Goal: Task Accomplishment & Management: Complete application form

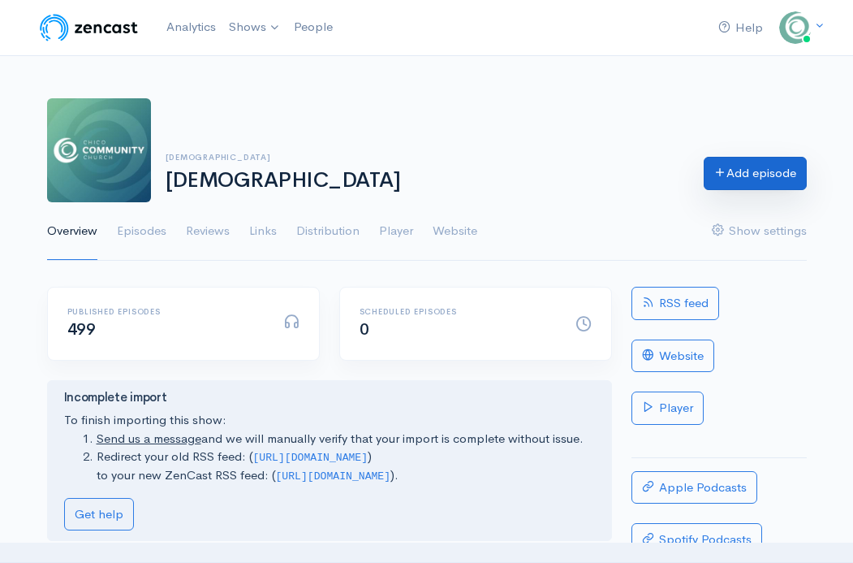
click at [745, 180] on link "Add episode" at bounding box center [755, 173] width 103 height 33
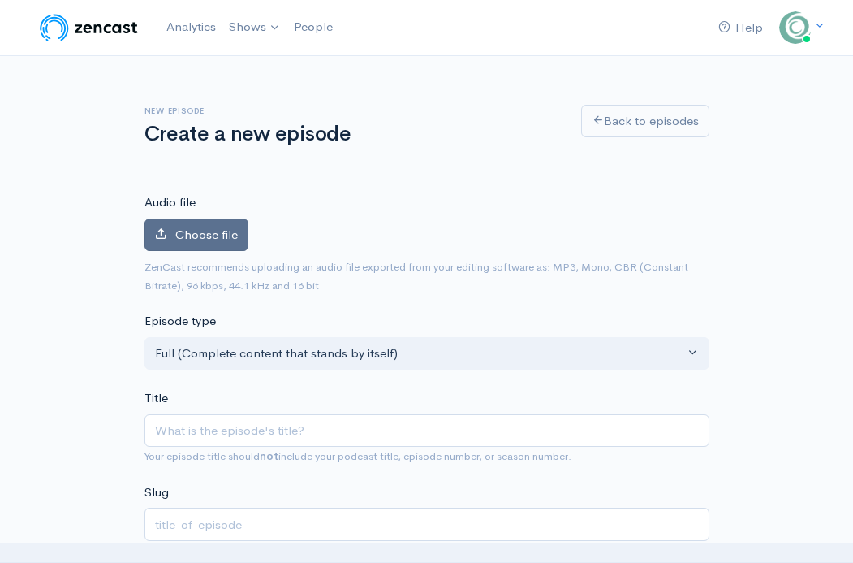
click at [226, 239] on span "Choose file" at bounding box center [206, 233] width 63 height 15
click at [0, 0] on input "Choose file" at bounding box center [0, 0] width 0 height 0
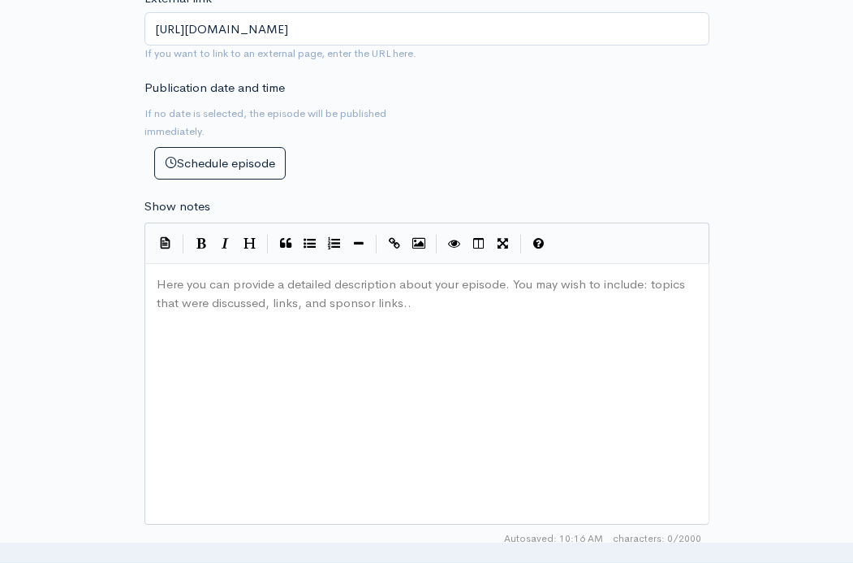
scroll to position [788, 0]
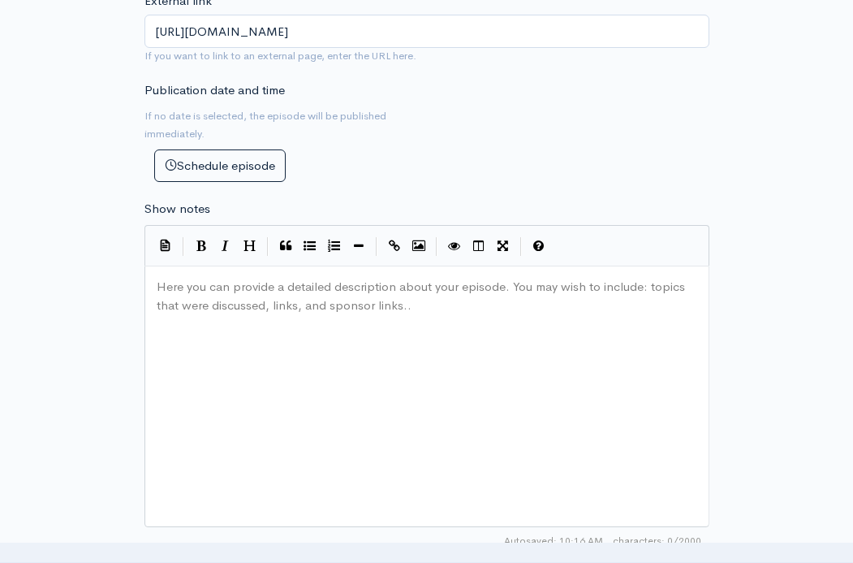
click at [280, 360] on div "Here you can provide a detailed description about your episode. You may wish to…" at bounding box center [447, 416] width 588 height 284
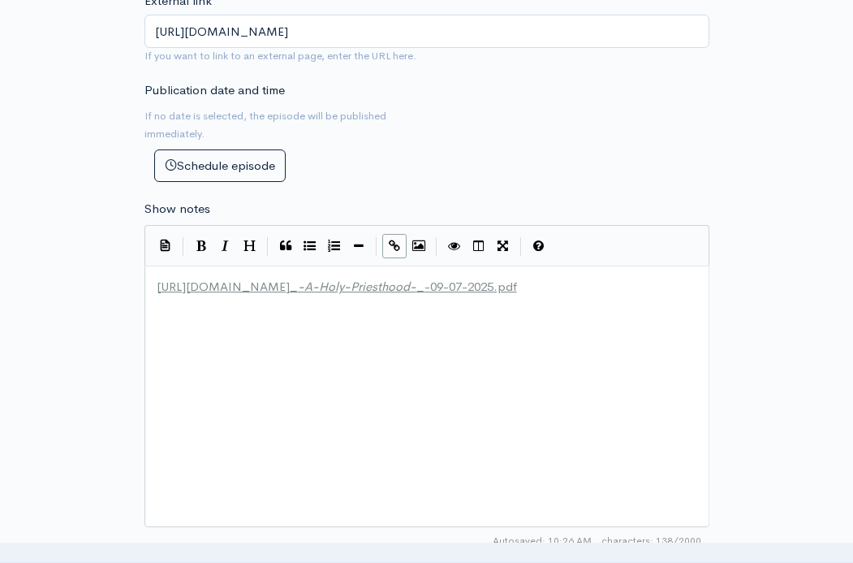
click at [157, 287] on span "[URL][DOMAIN_NAME]" at bounding box center [223, 285] width 133 height 15
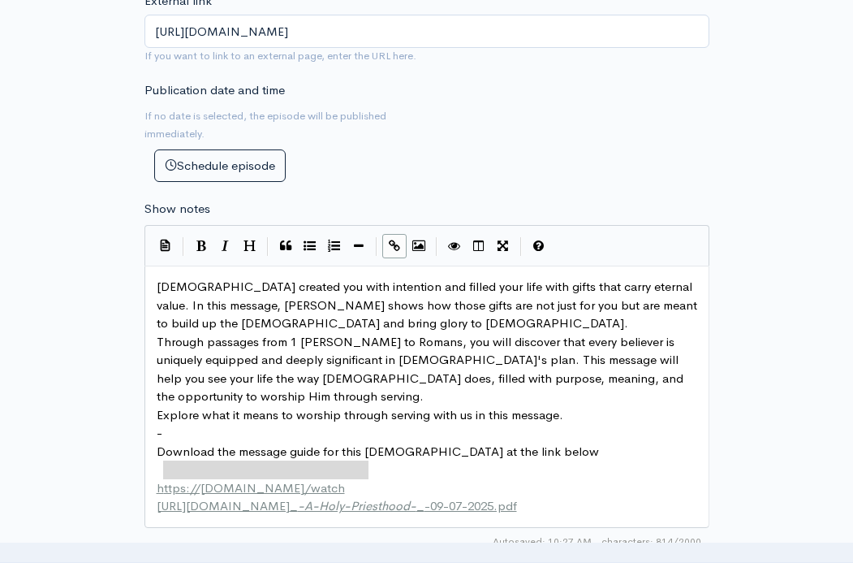
type textarea "[URL][DOMAIN_NAME]"
drag, startPoint x: 403, startPoint y: 474, endPoint x: 157, endPoint y: 476, distance: 245.2
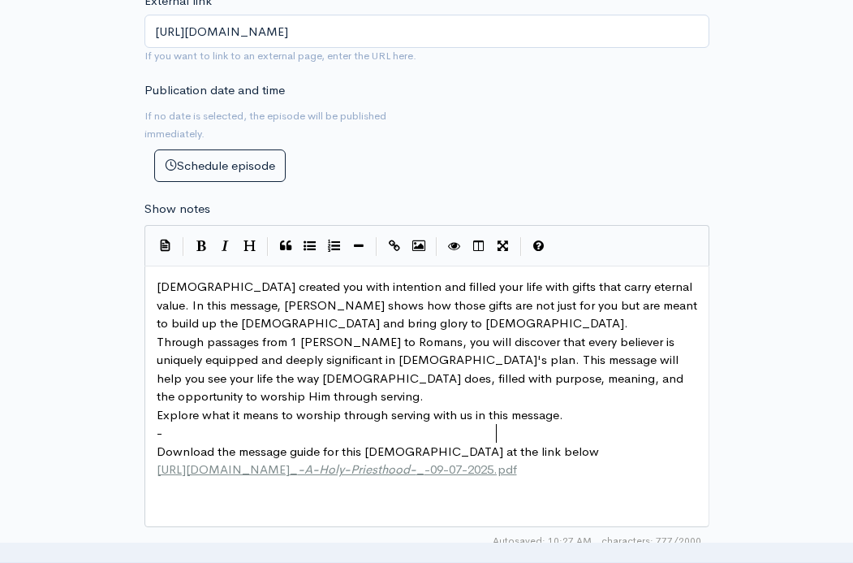
click at [585, 480] on div "x God created you with intention and filled your life with gifts that carry ete…" at bounding box center [426, 378] width 547 height 208
type textarea "Acces"
type textarea "ess ou"
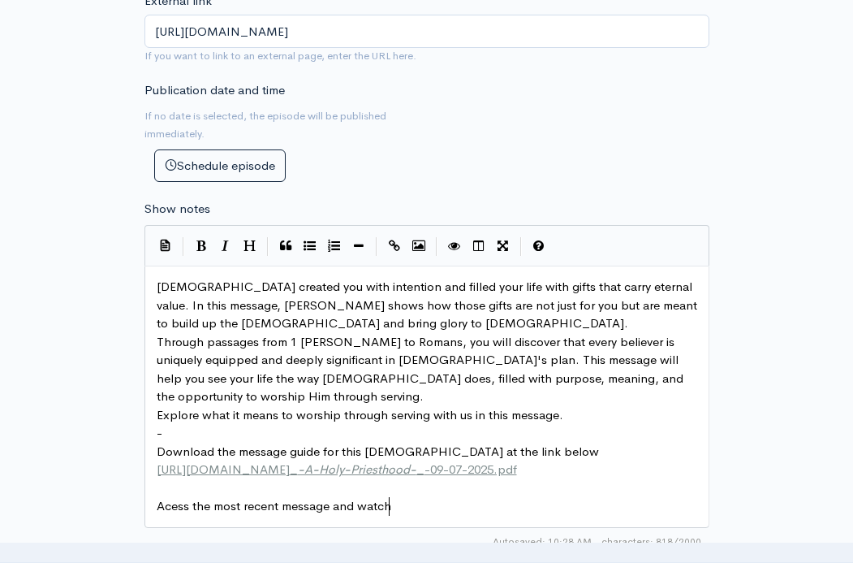
type textarea "the most recent message and watch"
type textarea "and guide at the link e"
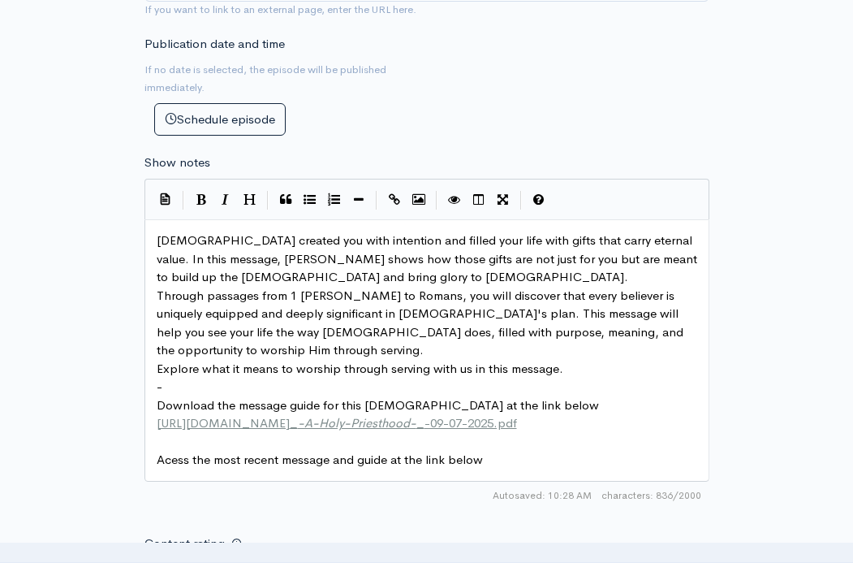
scroll to position [844, 0]
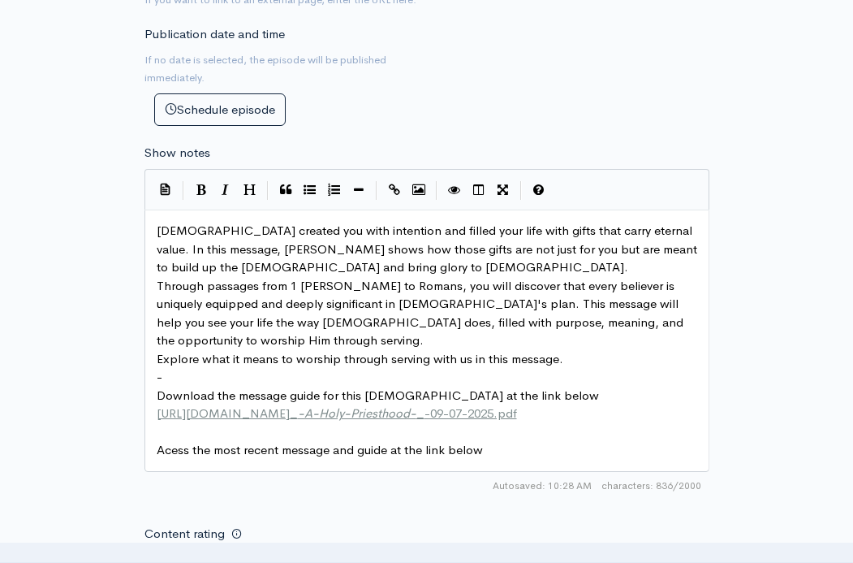
type textarea "below:"
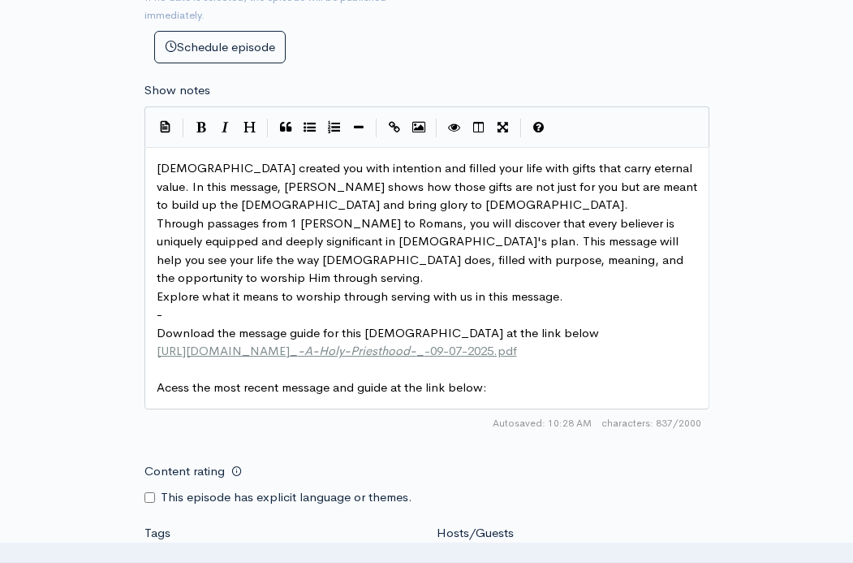
scroll to position [927, 0]
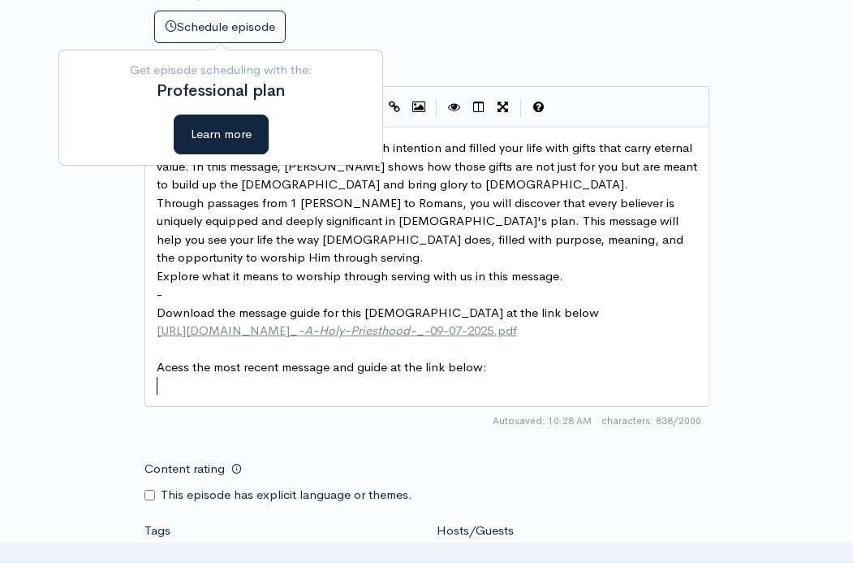
paste textarea "essage guide for this sermon at the link below"
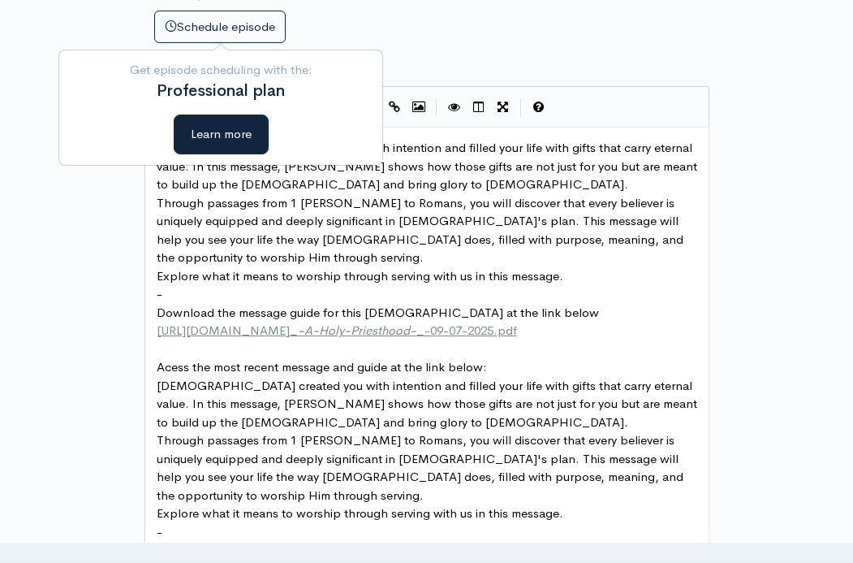
scroll to position [972, 0]
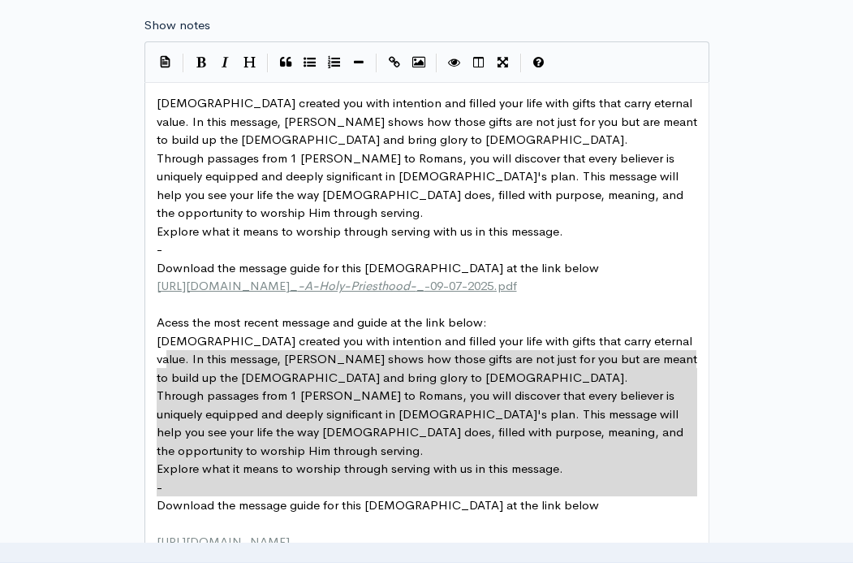
type textarea "God created you with intention and filled your life with gifts that carry etern…"
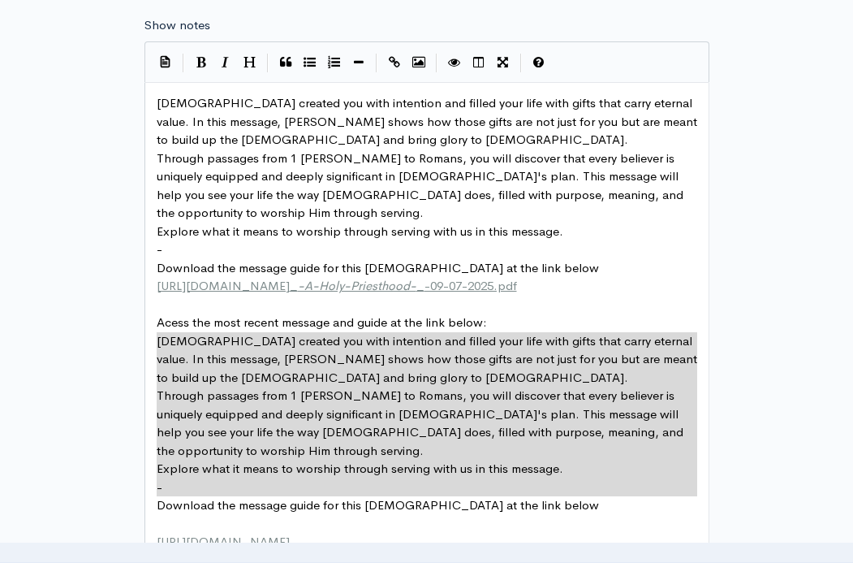
drag, startPoint x: 262, startPoint y: 507, endPoint x: 156, endPoint y: 344, distance: 194.8
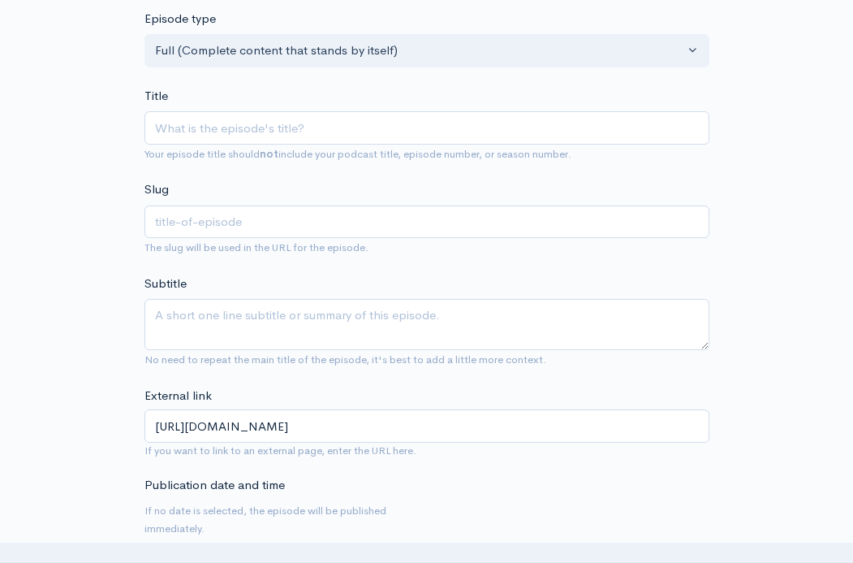
scroll to position [393, 0]
click at [239, 122] on input "Title" at bounding box center [426, 128] width 565 height 33
paste input "Worship through Serving"
type input "Worship through Serving"
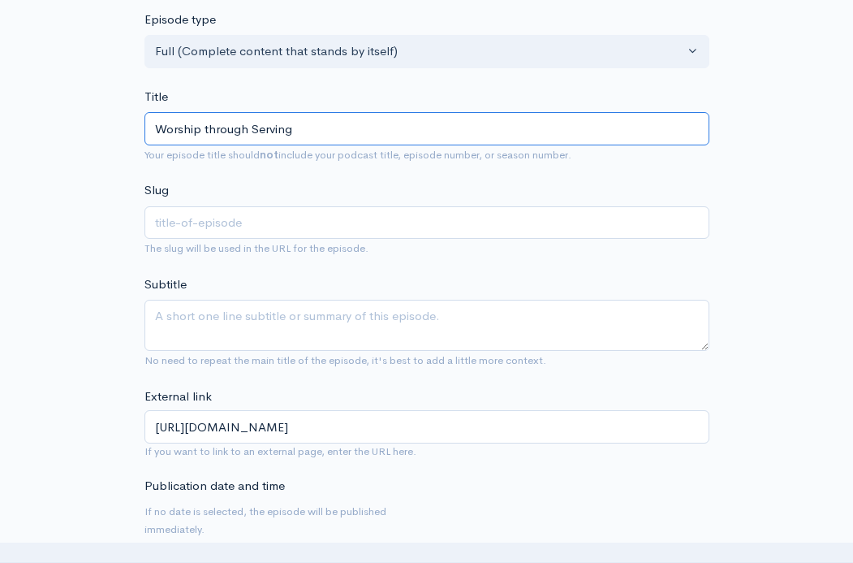
type input "worship-through-serving"
type input "Worship through Serving"
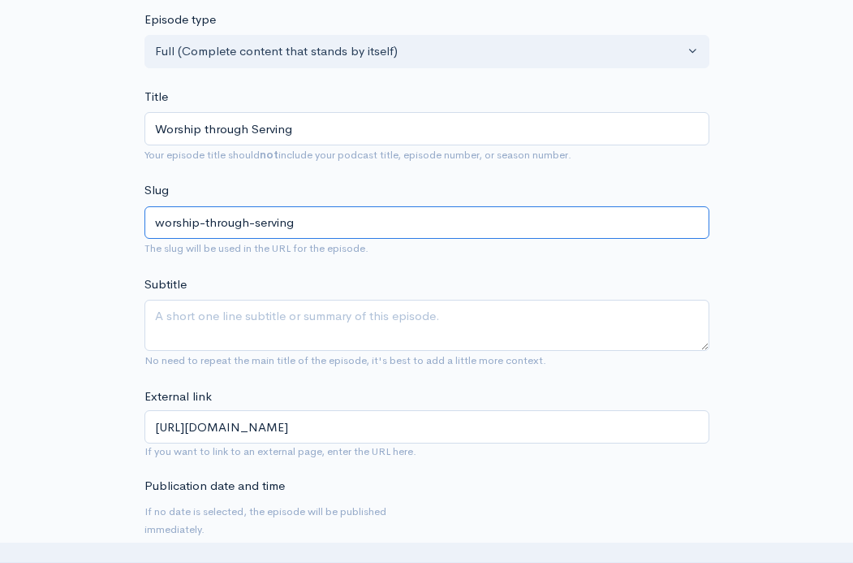
drag, startPoint x: 319, startPoint y: 219, endPoint x: 143, endPoint y: 226, distance: 176.3
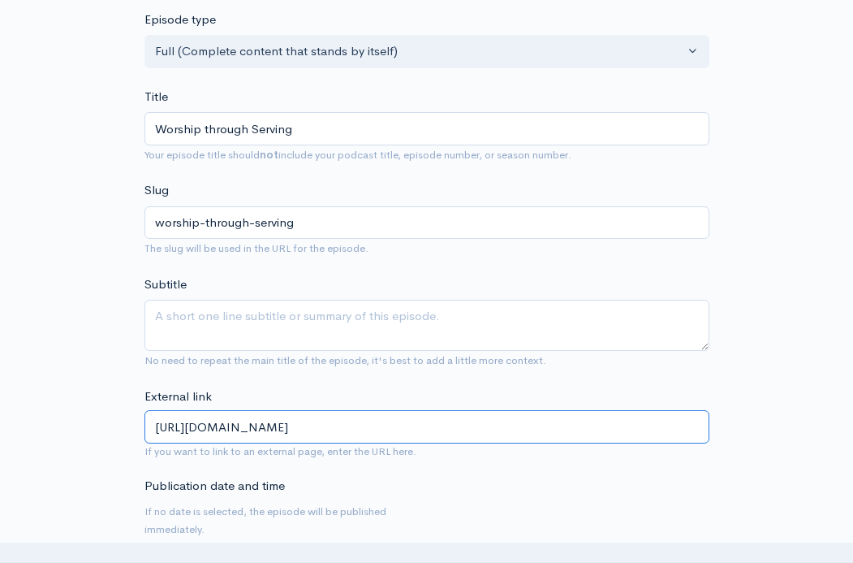
click at [416, 422] on input "https://chicocommunity.church/podcast/" at bounding box center [426, 426] width 565 height 33
paste input "worship-through-serving"
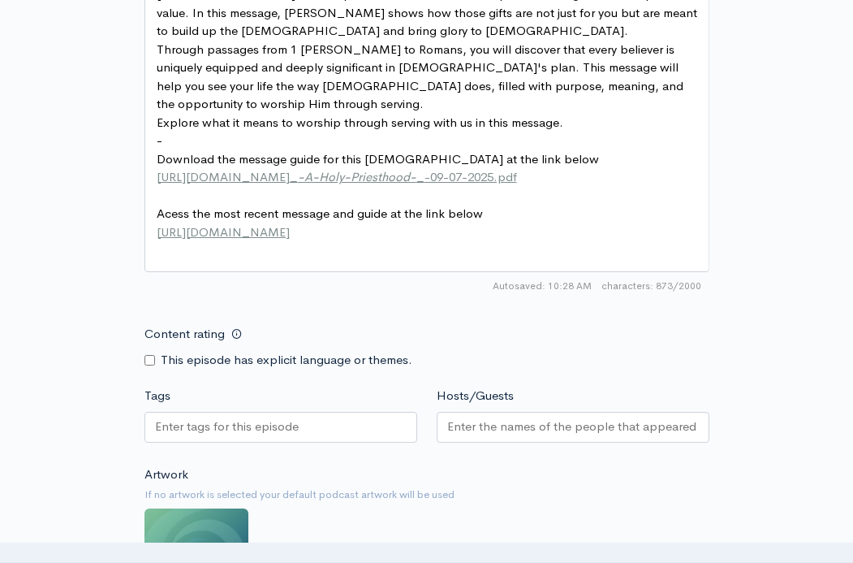
scroll to position [1080, 0]
type input "[URL][DOMAIN_NAME]"
click at [482, 428] on input "Hosts/Guests" at bounding box center [573, 427] width 252 height 19
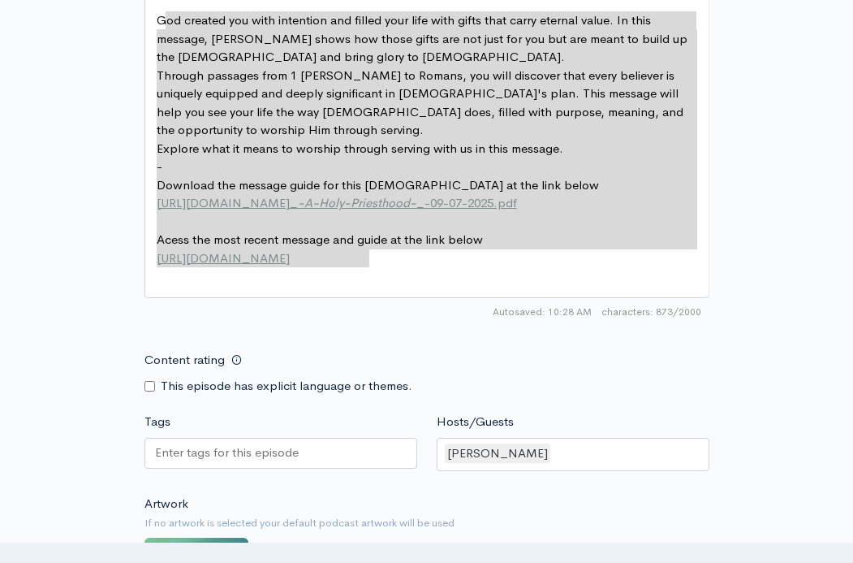
scroll to position [0, 0]
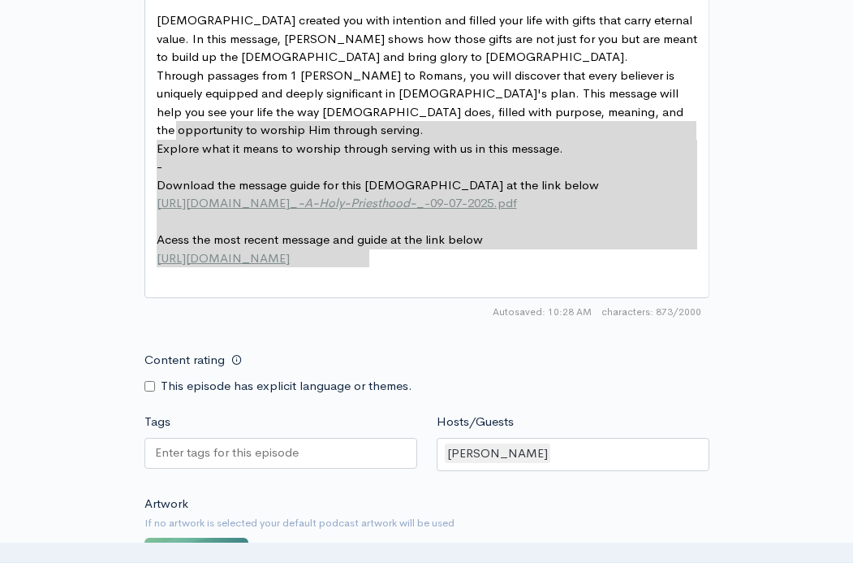
type textarea "God created you with intention and filled your life with gifts that carry etern…"
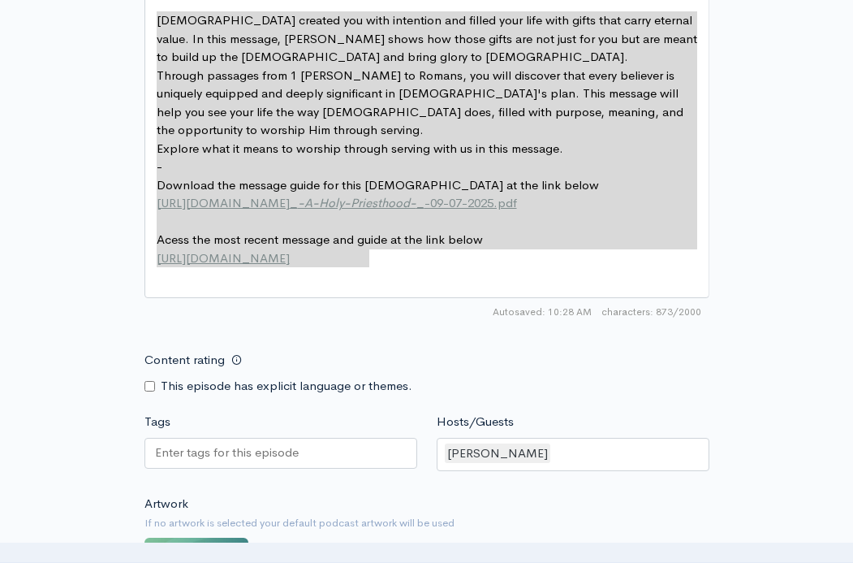
drag, startPoint x: 386, startPoint y: 238, endPoint x: 143, endPoint y: -8, distance: 346.1
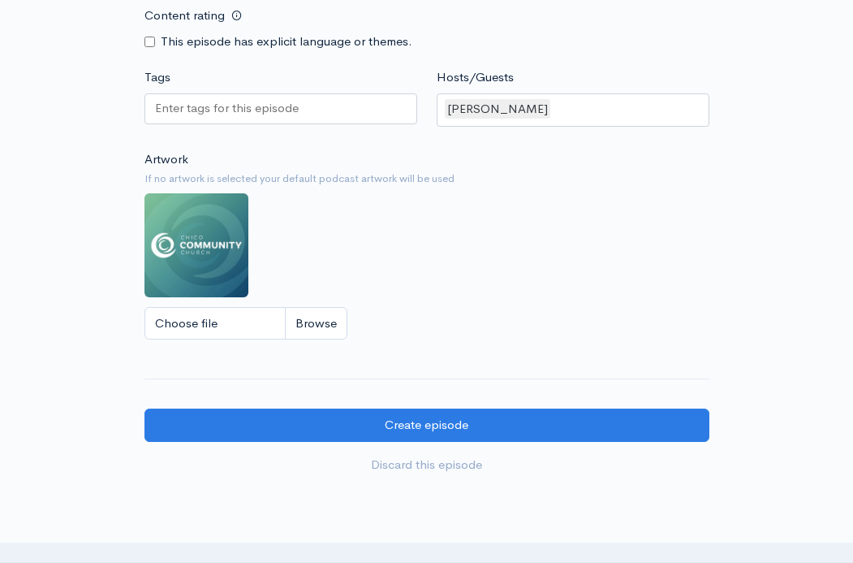
scroll to position [1547, 0]
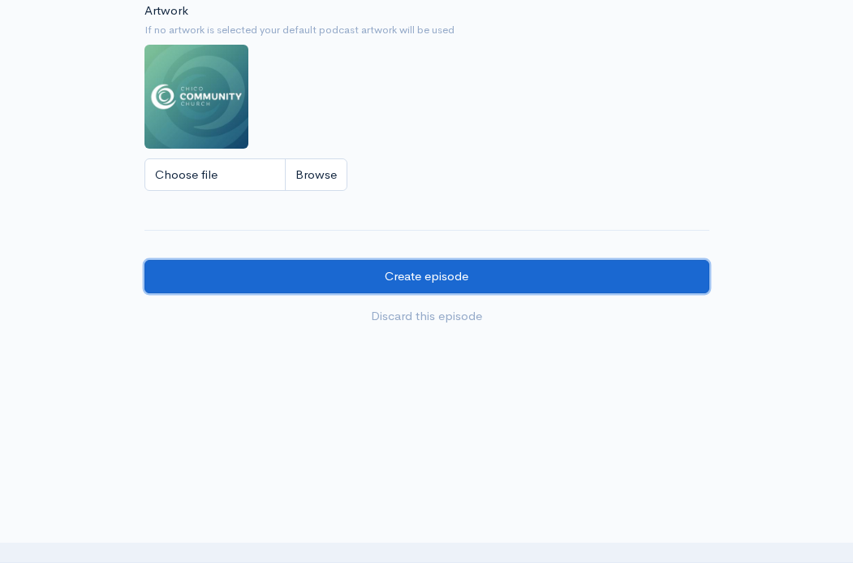
click at [426, 281] on input "Create episode" at bounding box center [426, 276] width 565 height 33
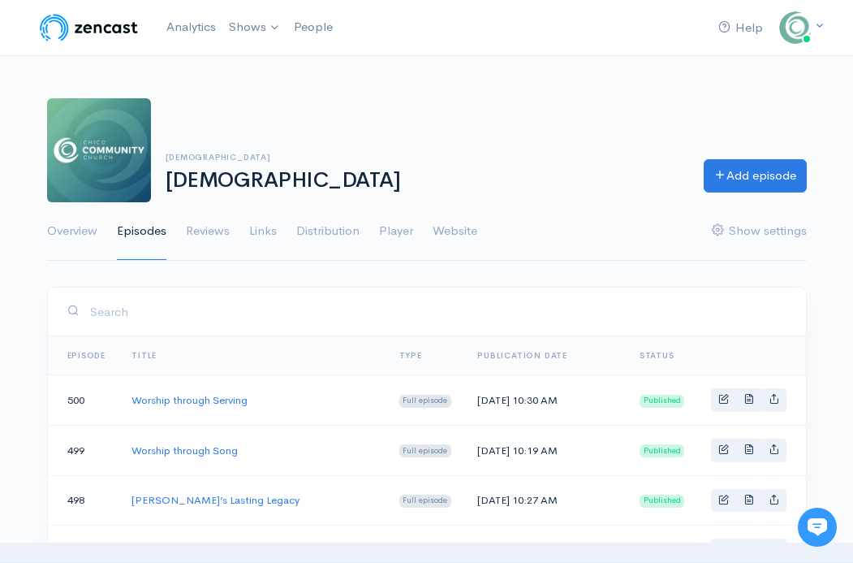
click at [229, 390] on td "Worship through Serving" at bounding box center [252, 400] width 267 height 50
click at [236, 400] on link "Worship through Serving" at bounding box center [190, 400] width 116 height 14
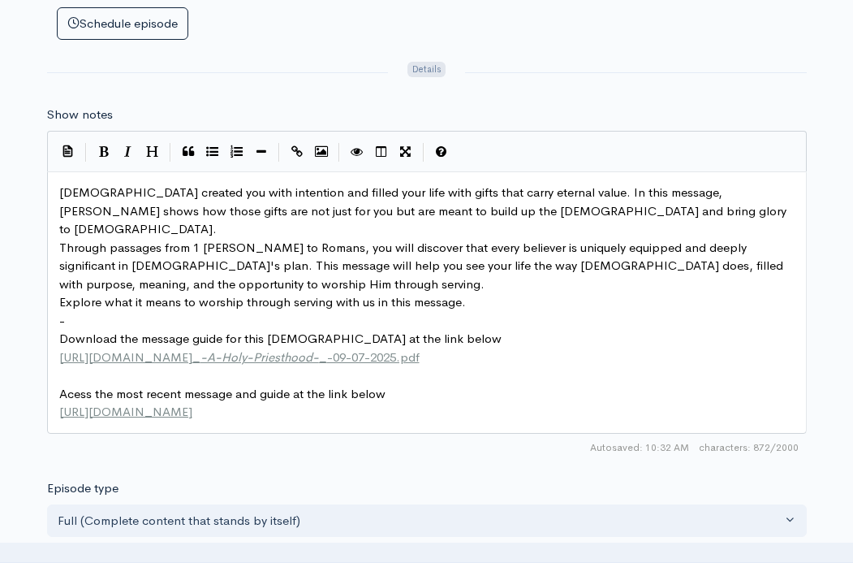
scroll to position [973, 0]
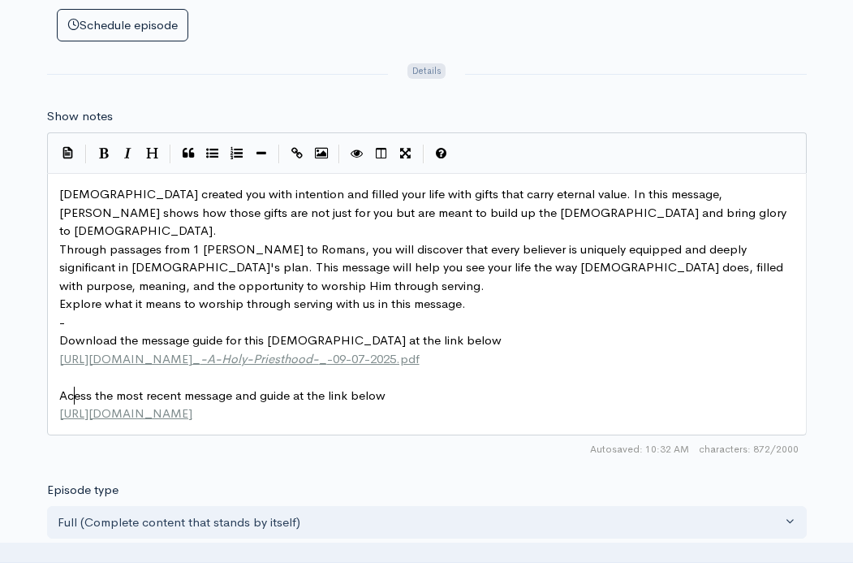
click at [72, 395] on span "Acess the most recent message and guide at the link below" at bounding box center [222, 394] width 326 height 15
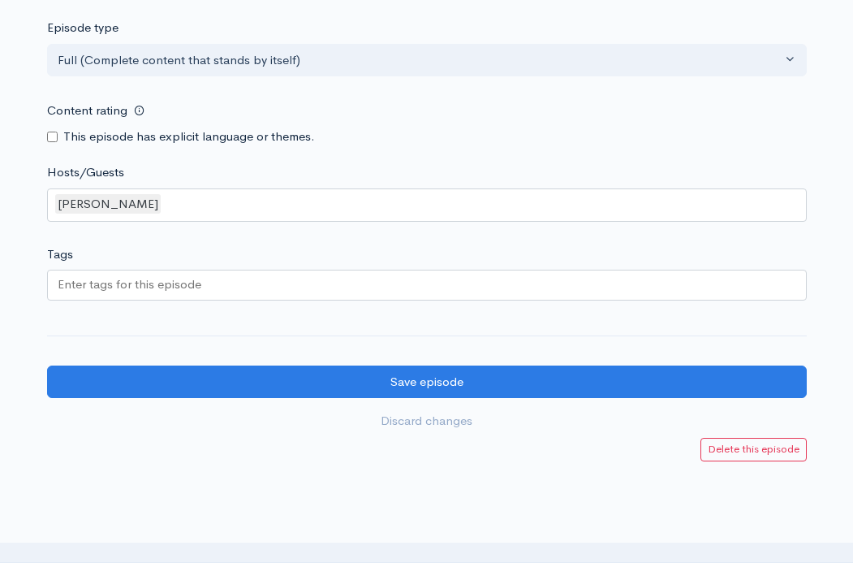
scroll to position [1544, 0]
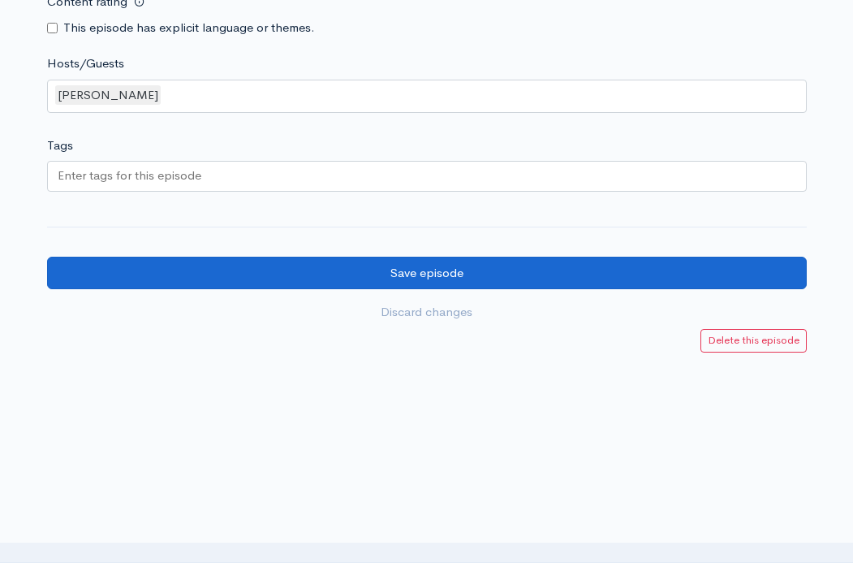
type textarea "c"
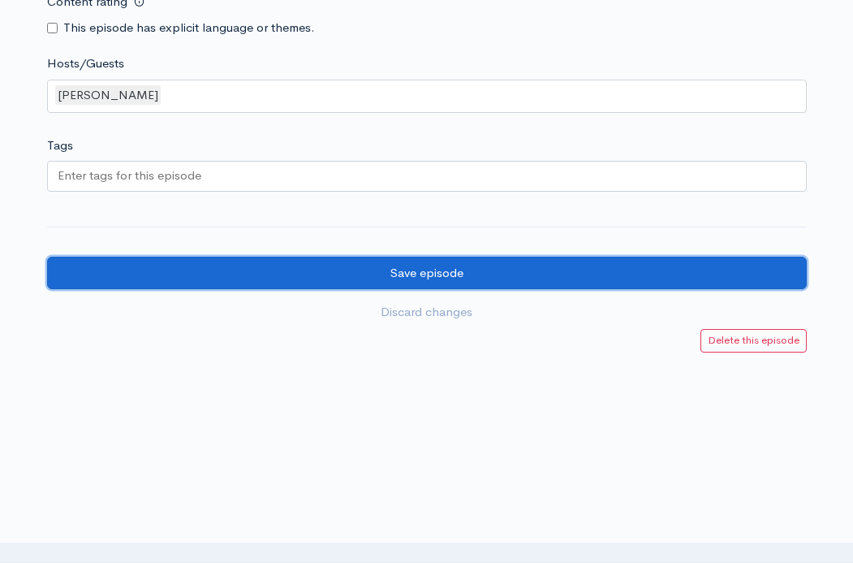
click at [515, 272] on input "Save episode" at bounding box center [427, 273] width 760 height 33
